Goal: Check status: Check status

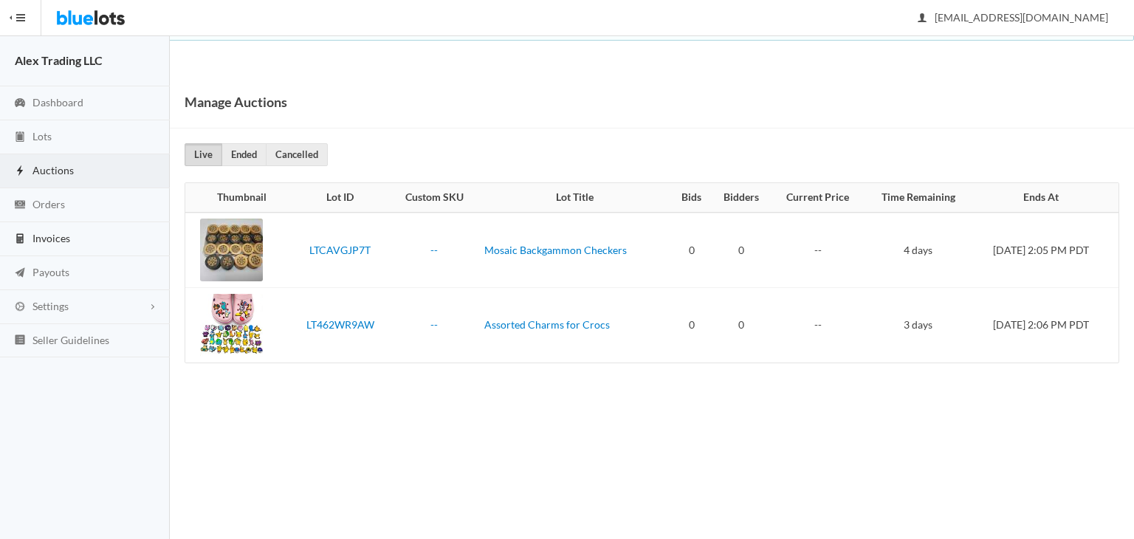
click at [106, 249] on link "Invoices" at bounding box center [85, 239] width 170 height 34
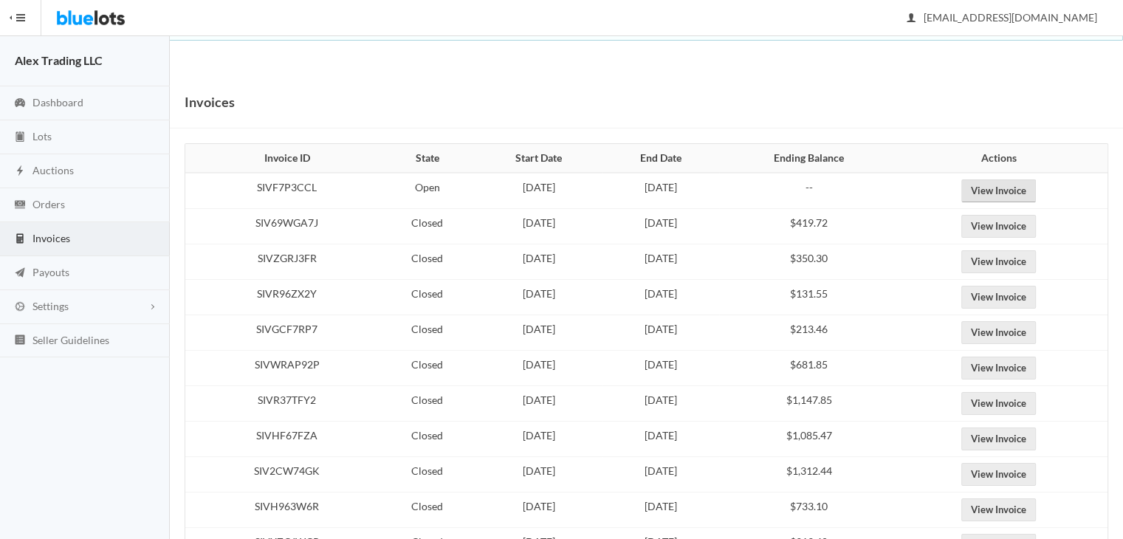
click at [1010, 194] on link "View Invoice" at bounding box center [998, 190] width 75 height 23
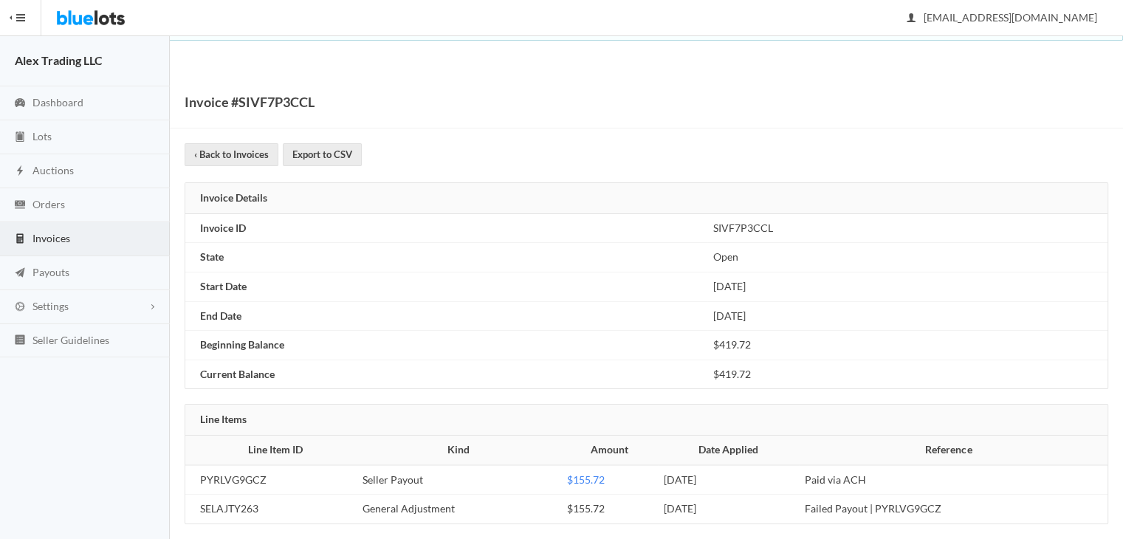
scroll to position [12, 0]
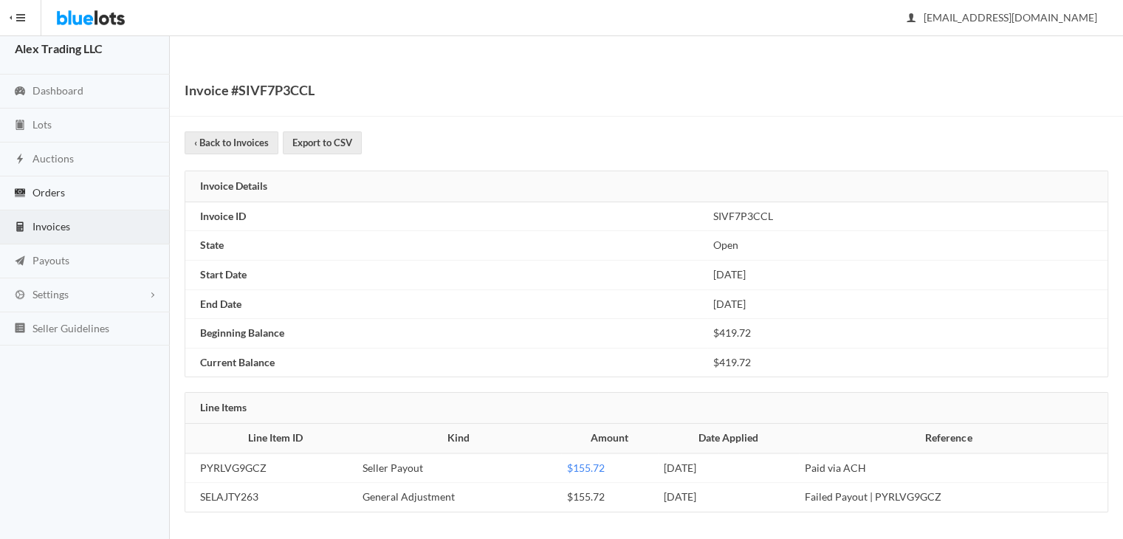
click at [74, 193] on link "Orders" at bounding box center [85, 193] width 170 height 34
